Goal: Task Accomplishment & Management: Manage account settings

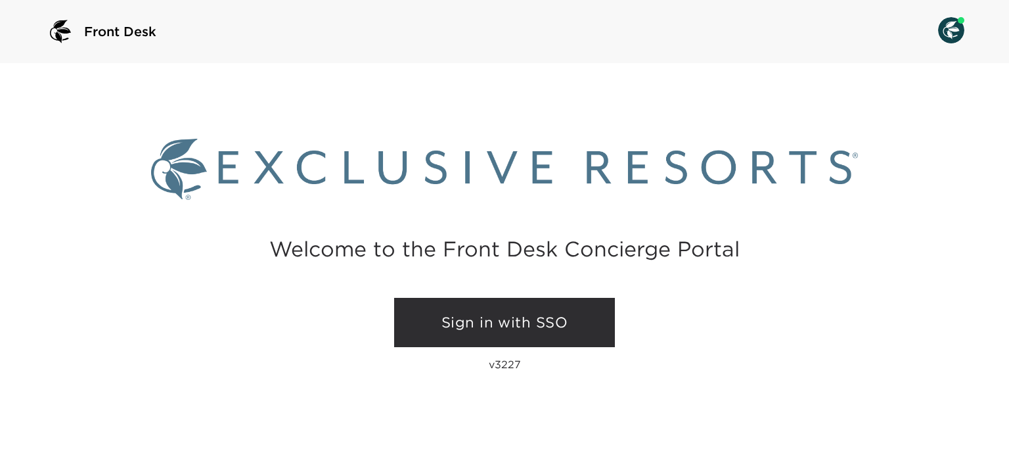
click at [494, 330] on link "Sign in with SSO" at bounding box center [504, 323] width 221 height 50
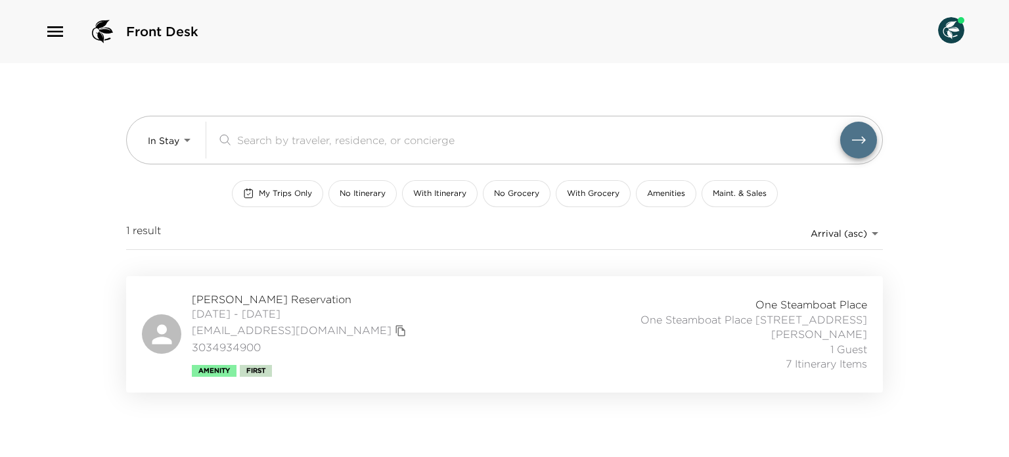
click at [363, 194] on span "No Itinerary" at bounding box center [363, 193] width 46 height 11
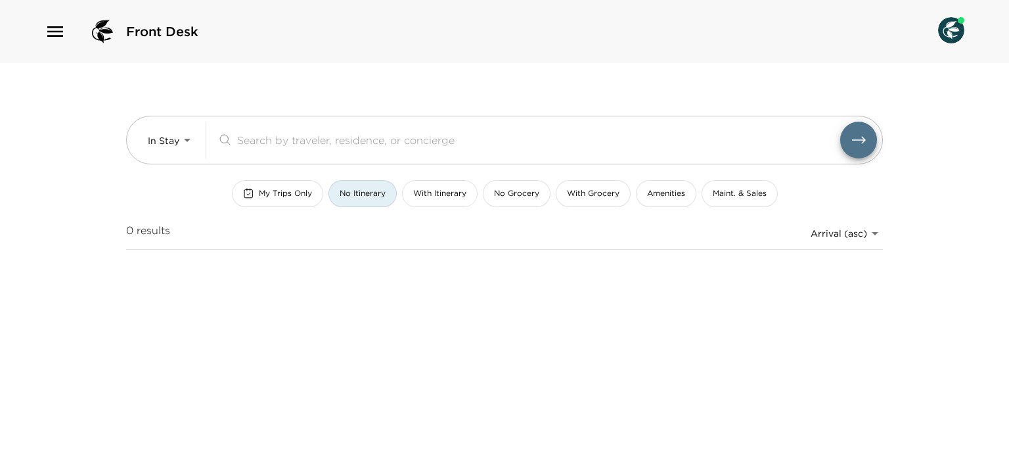
click at [440, 195] on span "With Itinerary" at bounding box center [439, 193] width 53 height 11
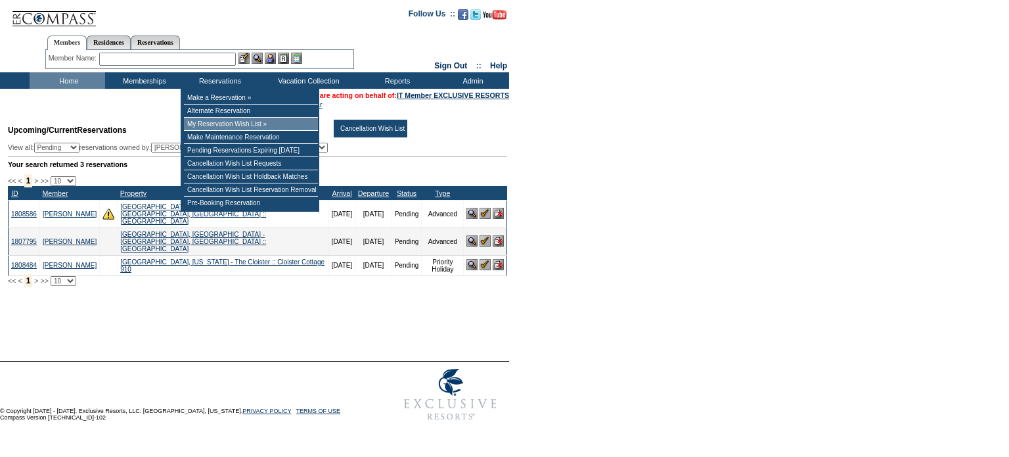
click at [225, 128] on td "My Reservation Wish List »" at bounding box center [251, 124] width 134 height 13
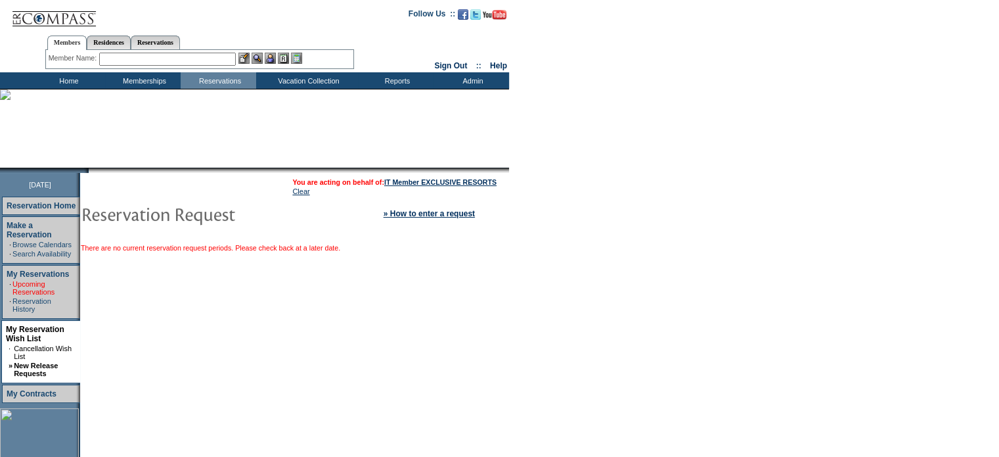
click at [13, 280] on link "Upcoming Reservations" at bounding box center [33, 288] width 42 height 16
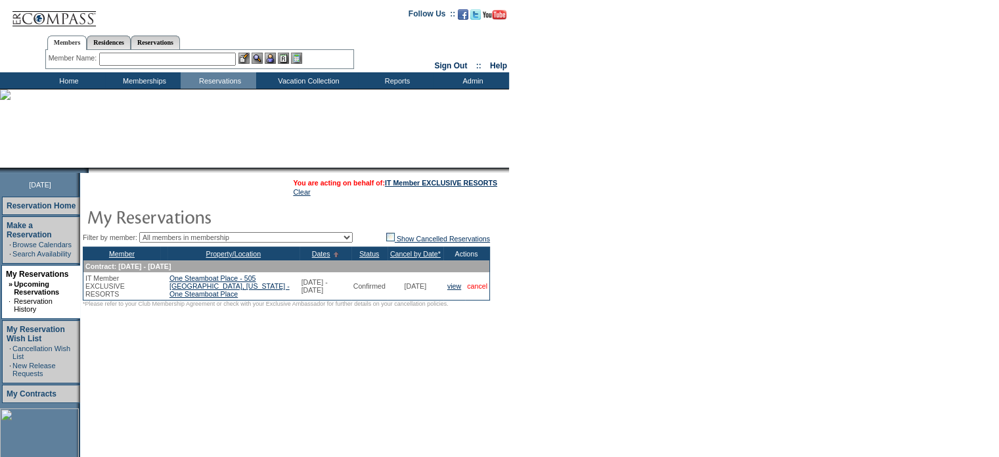
click at [483, 288] on link "cancel" at bounding box center [477, 286] width 20 height 8
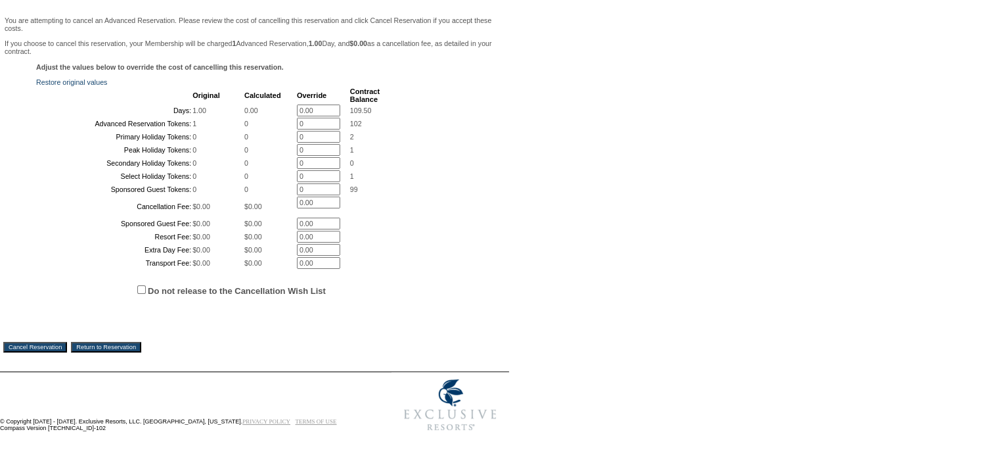
scroll to position [258, 0]
click at [313, 309] on span "Do not release to the Cancellation Wish List" at bounding box center [271, 289] width 470 height 39
click at [299, 296] on label "Do not release to the Cancellation Wish List" at bounding box center [237, 291] width 178 height 10
click at [146, 294] on input "Do not release to the Cancellation Wish List" at bounding box center [141, 289] width 9 height 9
checkbox input "true"
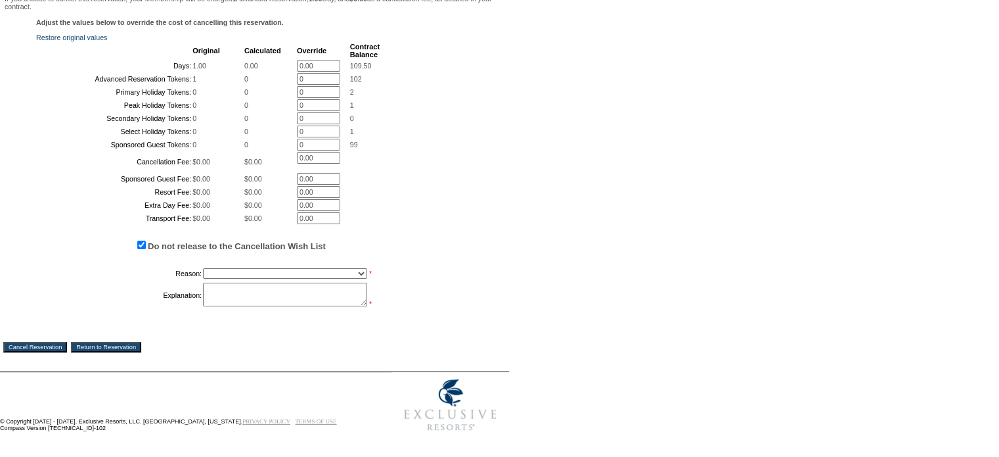
click at [303, 309] on table "Reason: Creating Continuous Stay Days Booked After Cancellation Experiential / …" at bounding box center [208, 286] width 345 height 45
click at [296, 279] on select "Creating Continuous Stay Days Booked After Cancellation Experiential / Hotel / …" at bounding box center [285, 273] width 164 height 11
select select "1031"
click at [203, 279] on select "Creating Continuous Stay Days Booked After Cancellation Experiential / Hotel / …" at bounding box center [285, 273] width 164 height 11
click at [286, 306] on textarea at bounding box center [285, 295] width 164 height 24
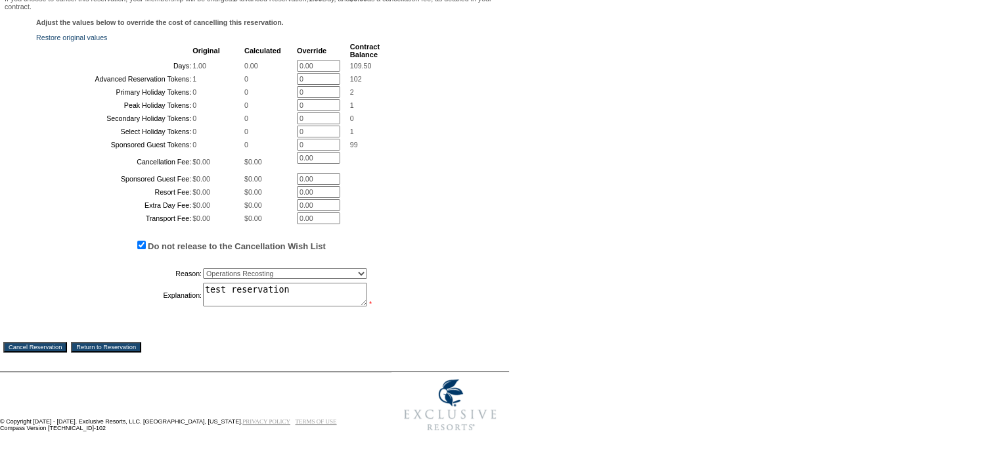
type textarea "test reservation"
click at [34, 352] on input "Cancel Reservation" at bounding box center [35, 347] width 64 height 11
